Goal: Transaction & Acquisition: Purchase product/service

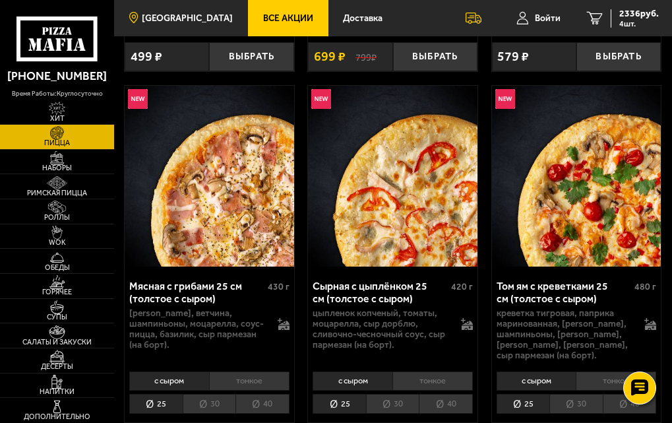
scroll to position [791, 0]
click at [163, 10] on link "[GEOGRAPHIC_DATA]" at bounding box center [181, 18] width 134 height 36
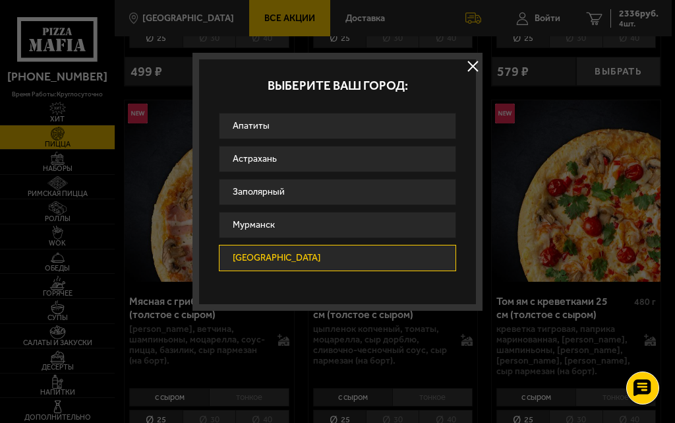
click at [478, 69] on button at bounding box center [473, 66] width 20 height 20
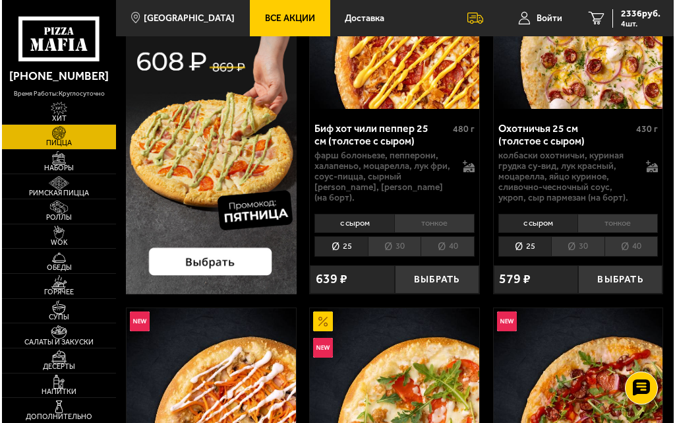
scroll to position [0, 0]
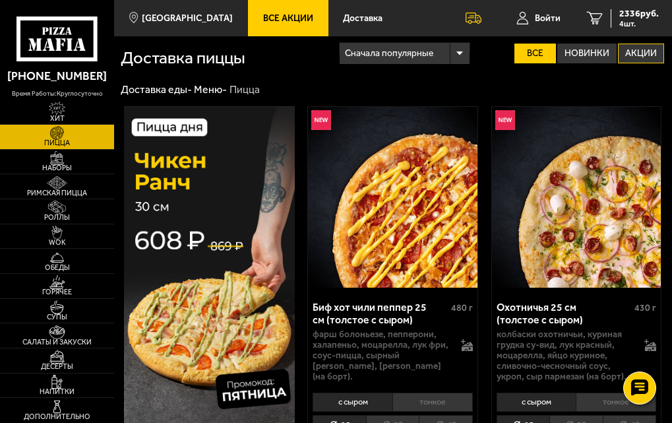
click at [629, 55] on label "Акции" at bounding box center [641, 54] width 46 height 20
click at [0, 0] on input "Акции" at bounding box center [0, 0] width 0 height 0
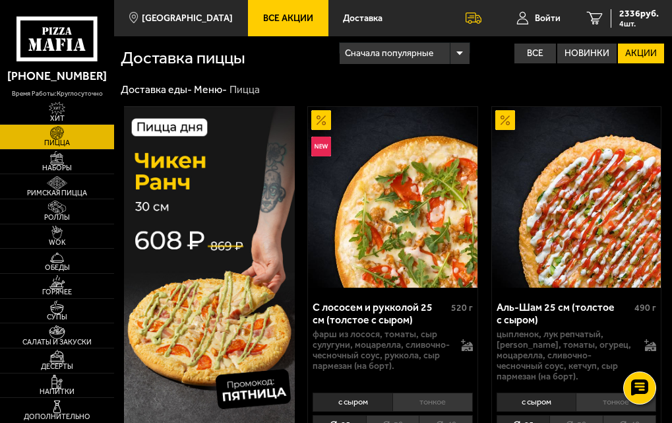
click at [642, 60] on label "Акции" at bounding box center [641, 54] width 46 height 20
click at [0, 0] on input "Акции" at bounding box center [0, 0] width 0 height 0
click at [183, 15] on span "[GEOGRAPHIC_DATA]" at bounding box center [187, 18] width 91 height 9
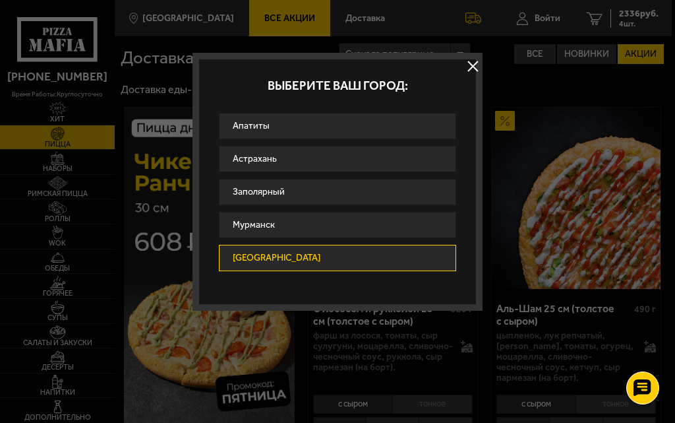
click at [276, 267] on link "[GEOGRAPHIC_DATA]" at bounding box center [337, 258] width 237 height 26
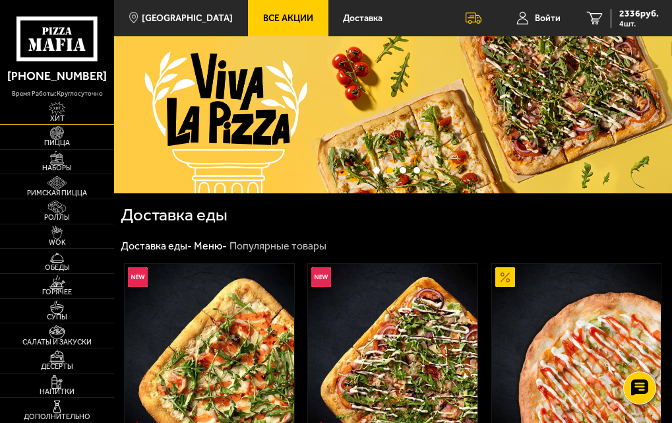
click at [59, 111] on img at bounding box center [57, 109] width 27 height 14
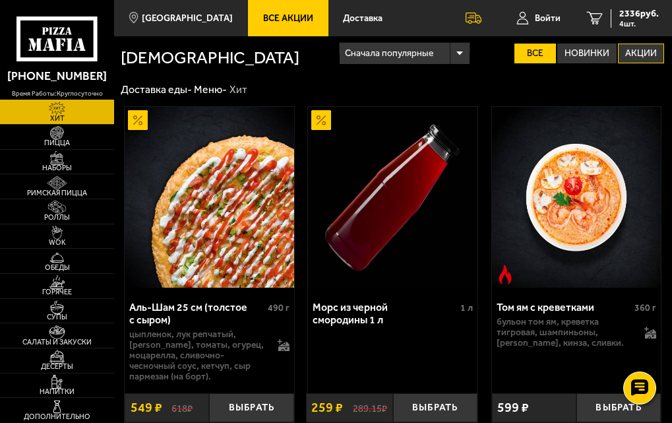
click at [629, 61] on label "Акции" at bounding box center [641, 54] width 46 height 20
click at [0, 0] on input "Акции" at bounding box center [0, 0] width 0 height 0
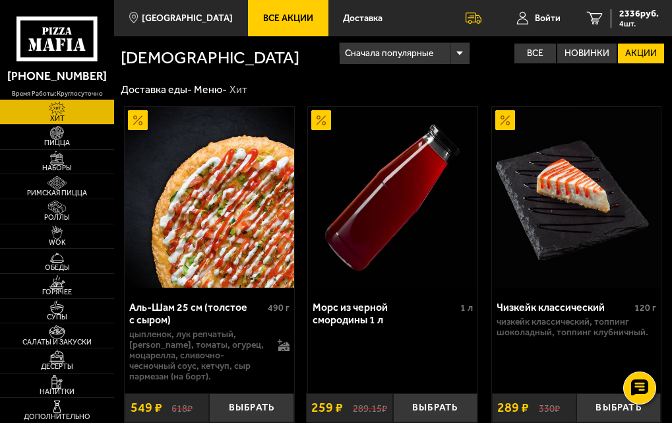
click at [629, 55] on label "Акции" at bounding box center [641, 54] width 46 height 20
click at [0, 0] on input "Акции" at bounding box center [0, 0] width 0 height 0
click at [629, 52] on label "Акции" at bounding box center [641, 54] width 46 height 20
click at [0, 0] on input "Акции" at bounding box center [0, 0] width 0 height 0
click at [629, 52] on label "Акции" at bounding box center [641, 54] width 46 height 20
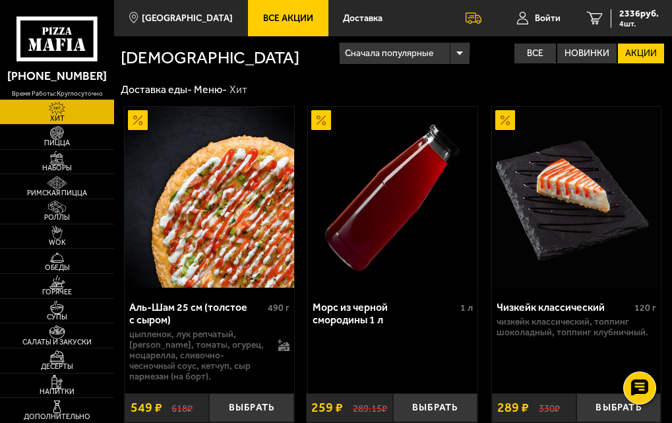
click at [0, 0] on input "Акции" at bounding box center [0, 0] width 0 height 0
click at [629, 52] on label "Акции" at bounding box center [641, 54] width 46 height 20
click at [0, 0] on input "Акции" at bounding box center [0, 0] width 0 height 0
click at [335, 7] on link "Доставка" at bounding box center [363, 18] width 70 height 36
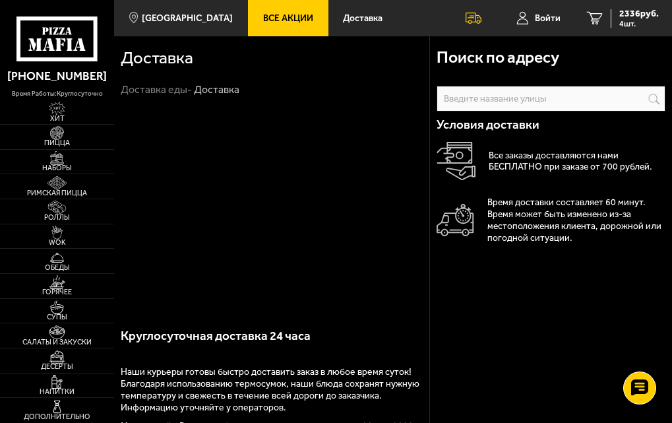
click at [275, 18] on span "Все Акции" at bounding box center [288, 18] width 50 height 9
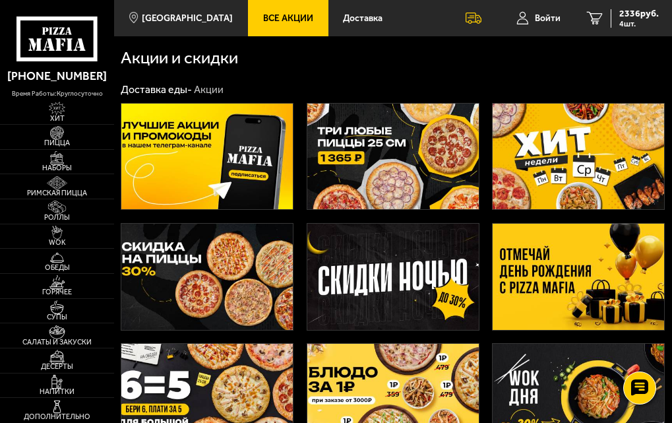
click at [392, 248] on img at bounding box center [392, 277] width 171 height 106
click at [369, 135] on img at bounding box center [392, 157] width 171 height 106
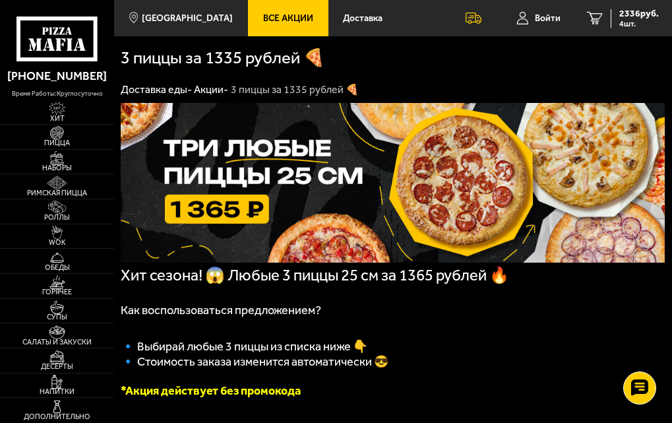
click at [202, 93] on link "Акции -" at bounding box center [211, 89] width 34 height 13
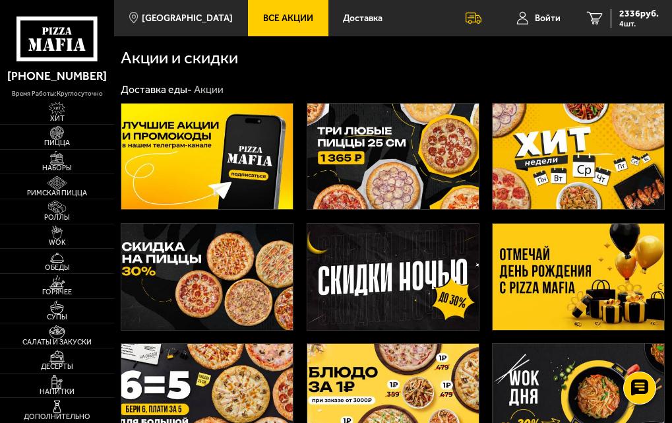
click at [343, 246] on img at bounding box center [392, 277] width 171 height 106
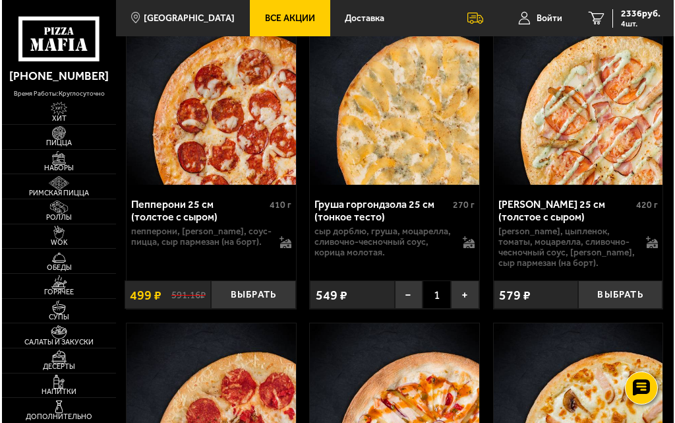
scroll to position [528, 0]
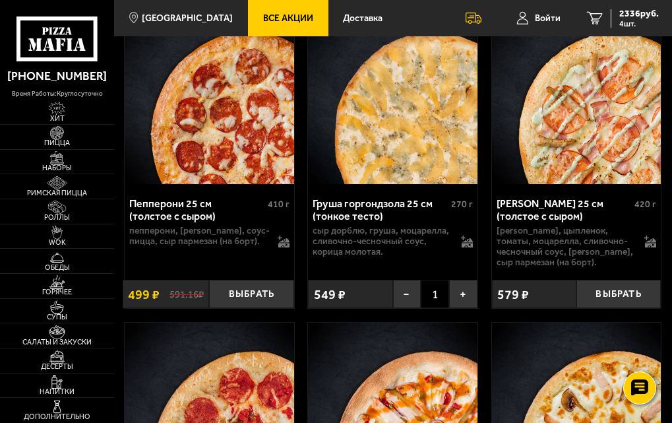
click at [375, 352] on img at bounding box center [392, 413] width 169 height 181
